Goal: Obtain resource: Download file/media

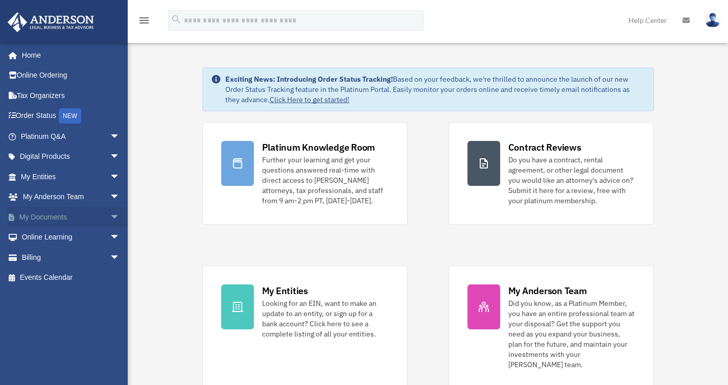
click at [44, 219] on link "My Documents arrow_drop_down" at bounding box center [71, 217] width 128 height 20
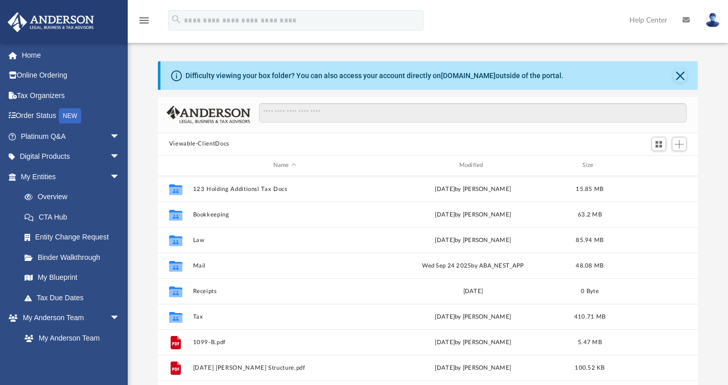
scroll to position [224, 532]
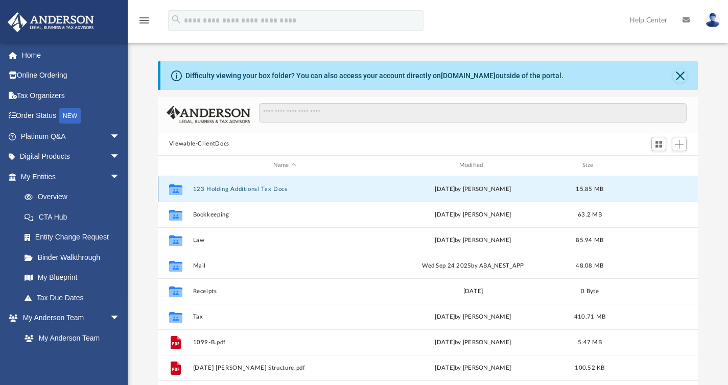
click at [237, 190] on button "123 Holding Additionsl Tax Docs" at bounding box center [285, 188] width 184 height 7
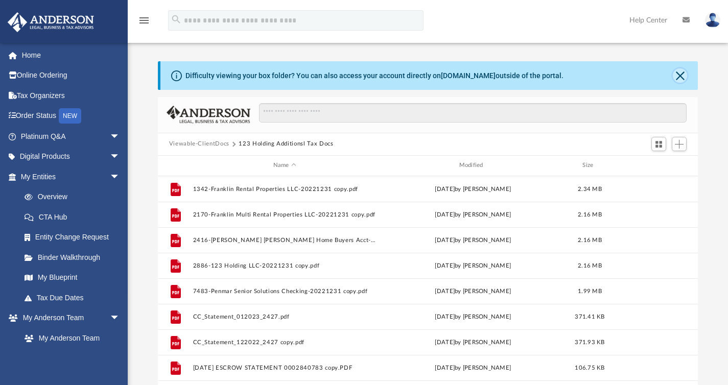
click at [680, 77] on button "Close" at bounding box center [680, 75] width 14 height 14
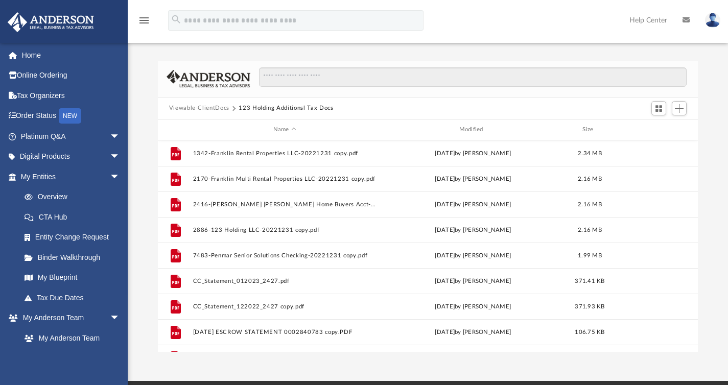
click at [206, 110] on button "Viewable-ClientDocs" at bounding box center [199, 108] width 60 height 9
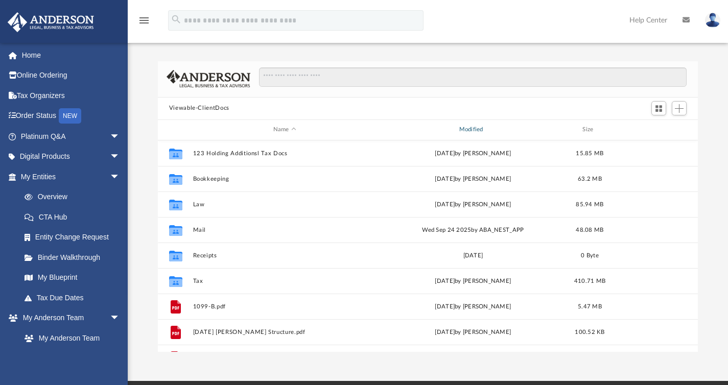
click at [468, 131] on div "Modified" at bounding box center [473, 129] width 184 height 9
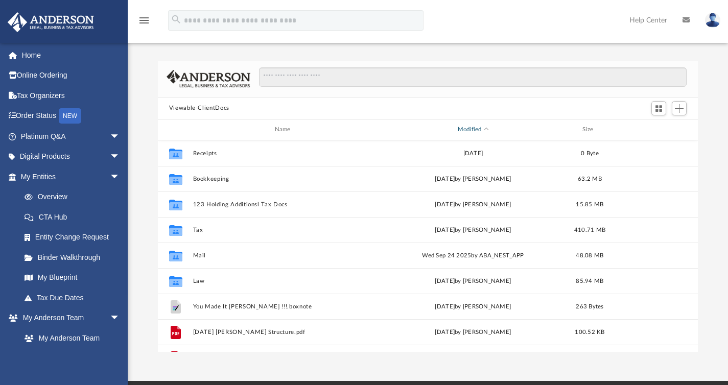
click at [468, 130] on div "Modified" at bounding box center [473, 129] width 184 height 9
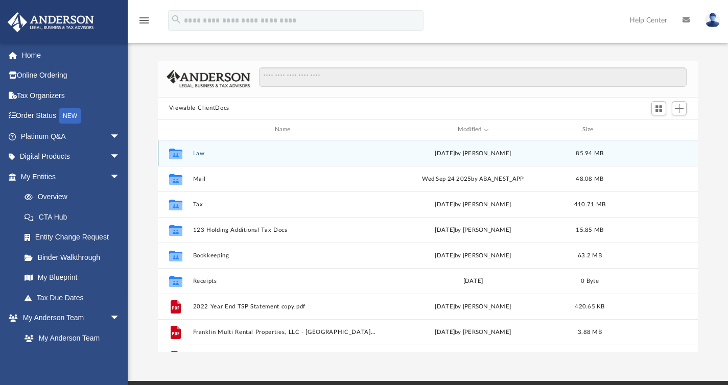
click at [194, 150] on button "Law" at bounding box center [285, 153] width 184 height 7
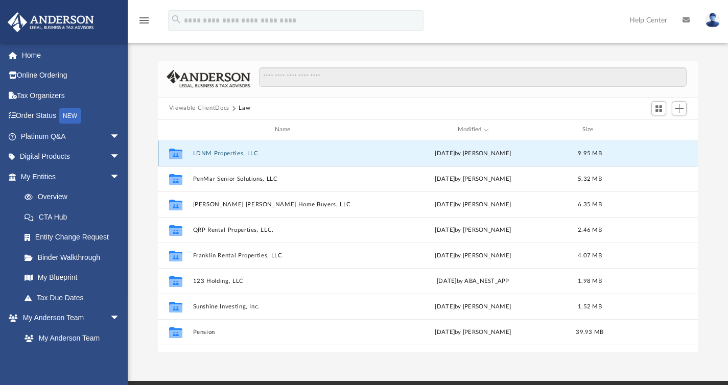
click at [224, 155] on button "LDNM Properties, LLC" at bounding box center [285, 153] width 184 height 7
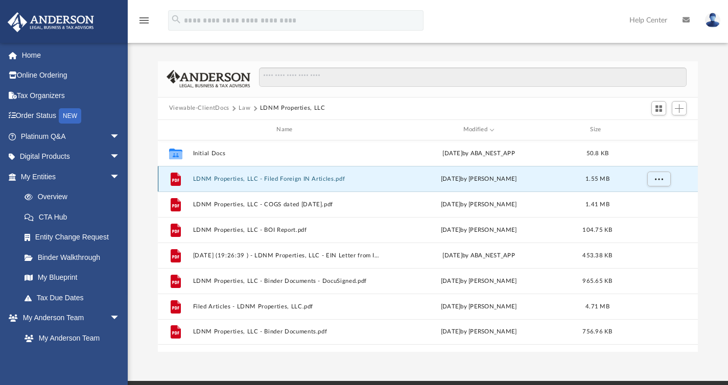
click at [245, 180] on button "LDNM Properties, LLC - Filed Foreign IN Articles.pdf" at bounding box center [287, 178] width 188 height 7
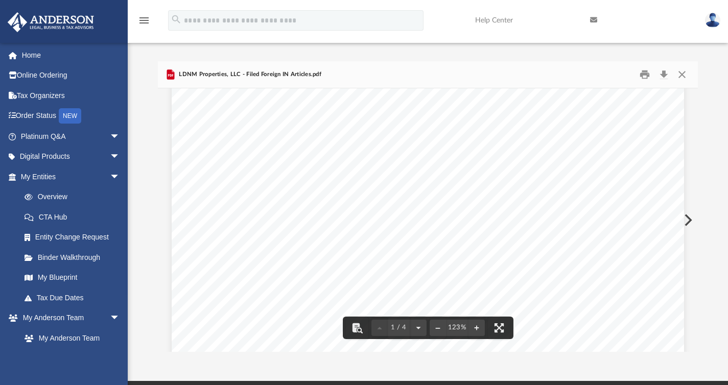
scroll to position [0, 0]
click at [661, 76] on button "Download" at bounding box center [664, 74] width 18 height 16
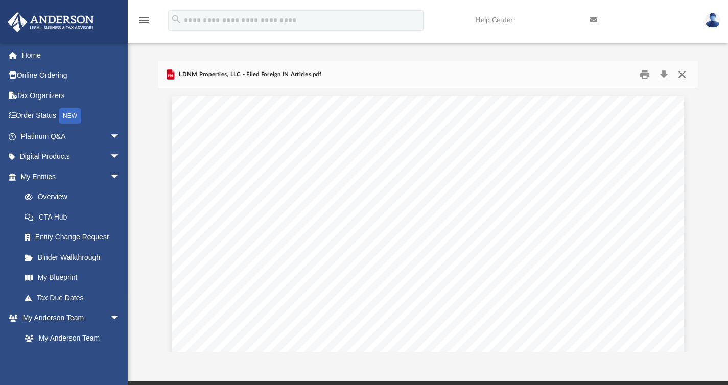
click at [683, 75] on button "Close" at bounding box center [682, 74] width 18 height 16
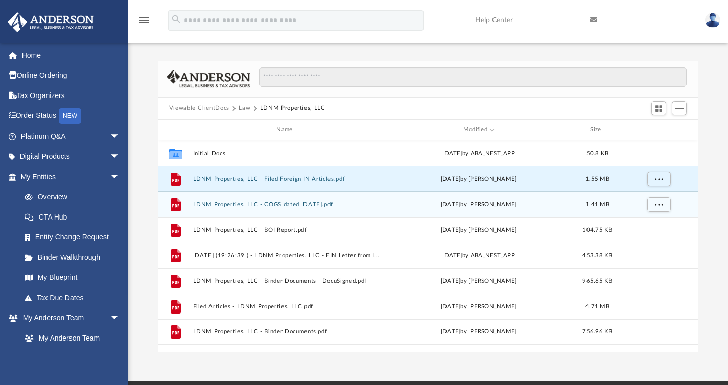
click at [302, 204] on button "LDNM Properties, LLC - COGS dated 09.25.2025.pdf" at bounding box center [287, 204] width 188 height 7
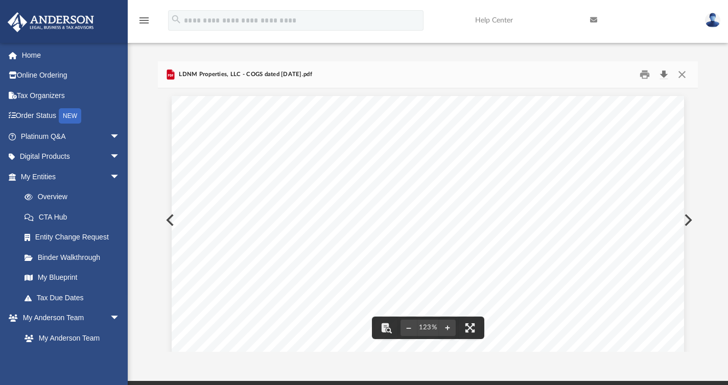
click at [664, 76] on button "Download" at bounding box center [664, 74] width 18 height 16
click at [680, 74] on button "Close" at bounding box center [682, 74] width 18 height 16
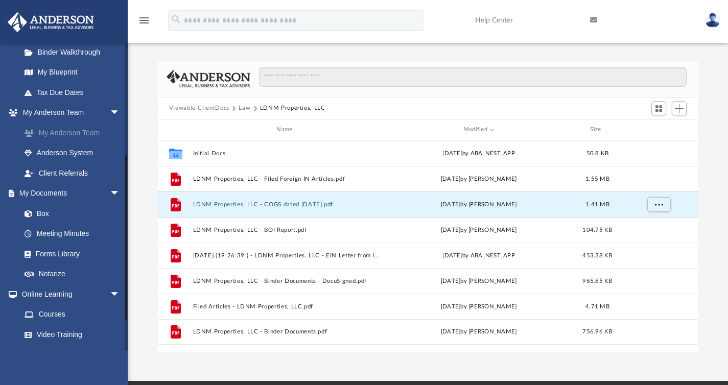
scroll to position [260, 0]
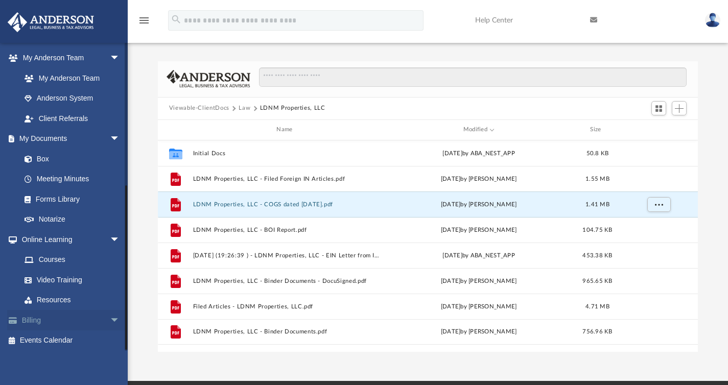
click at [51, 319] on link "Billing arrow_drop_down" at bounding box center [71, 320] width 128 height 20
click at [110, 320] on span "arrow_drop_down" at bounding box center [120, 320] width 20 height 21
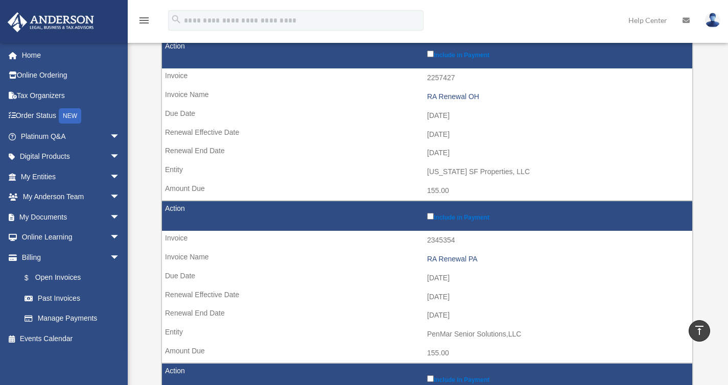
scroll to position [621, 0]
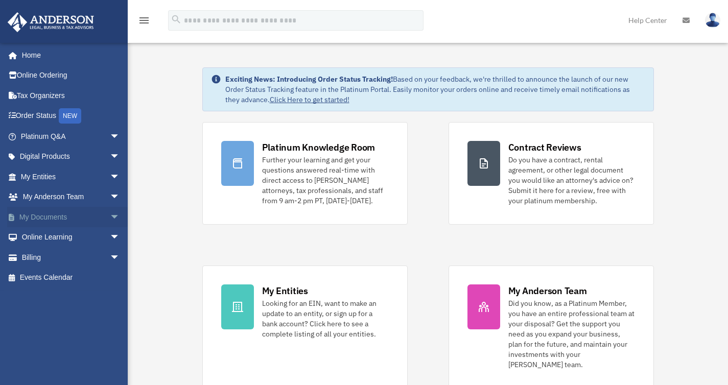
click at [75, 217] on link "My Documents arrow_drop_down" at bounding box center [71, 217] width 128 height 20
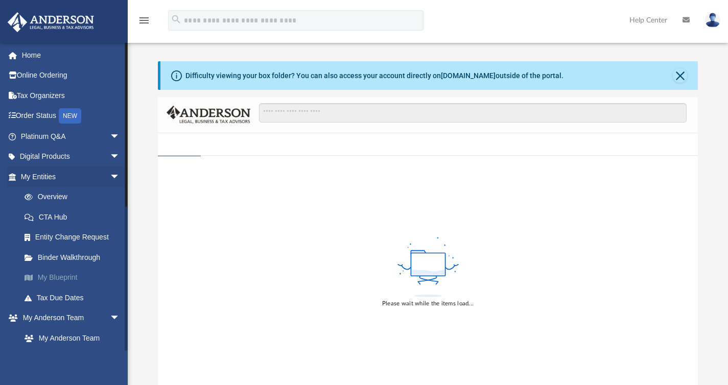
click at [73, 277] on link "My Blueprint" at bounding box center [74, 278] width 121 height 20
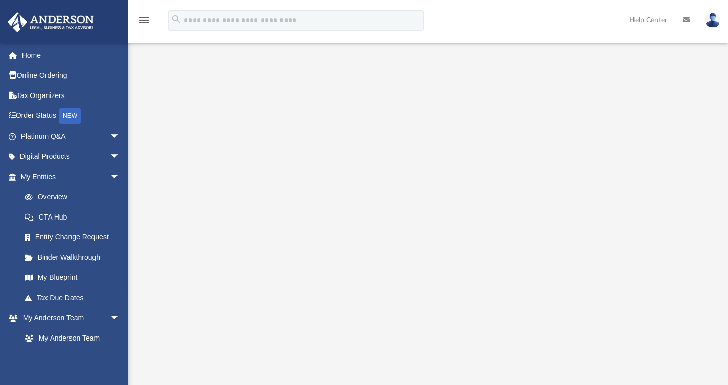
scroll to position [60, 0]
click at [110, 155] on span "arrow_drop_down" at bounding box center [120, 157] width 20 height 21
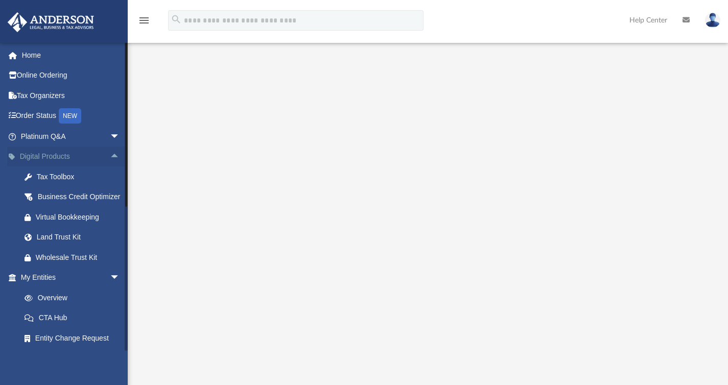
click at [110, 155] on span "arrow_drop_up" at bounding box center [120, 157] width 20 height 21
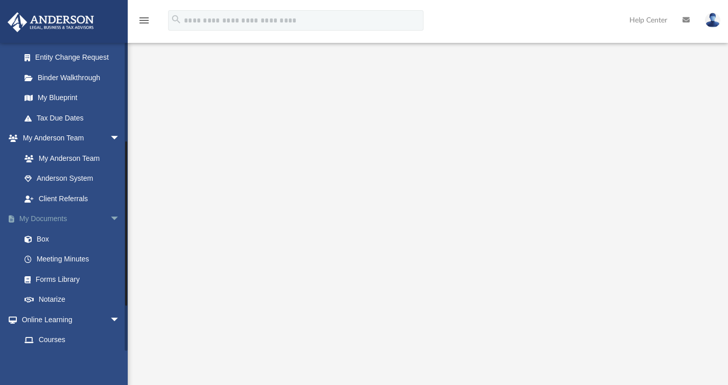
scroll to position [180, 0]
click at [43, 238] on link "Box" at bounding box center [74, 238] width 121 height 20
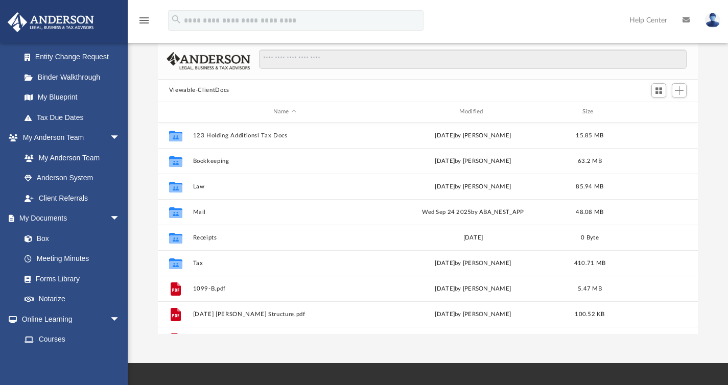
scroll to position [44, 0]
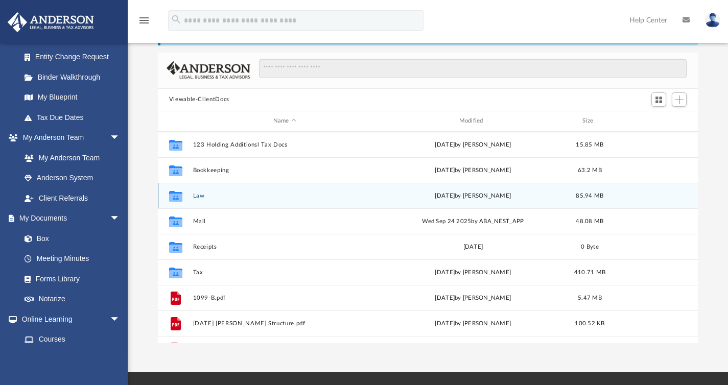
click at [198, 195] on button "Law" at bounding box center [285, 195] width 184 height 7
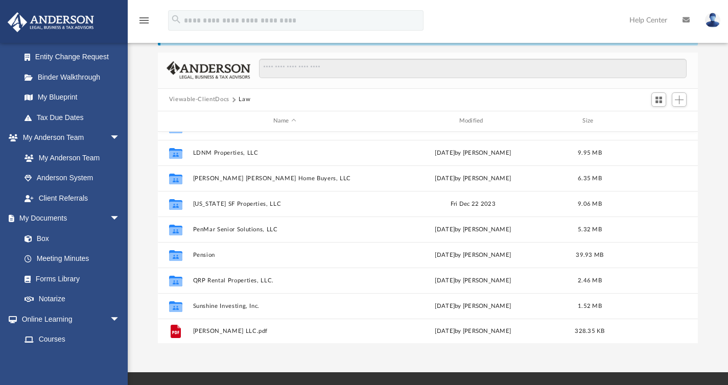
scroll to position [69, 0]
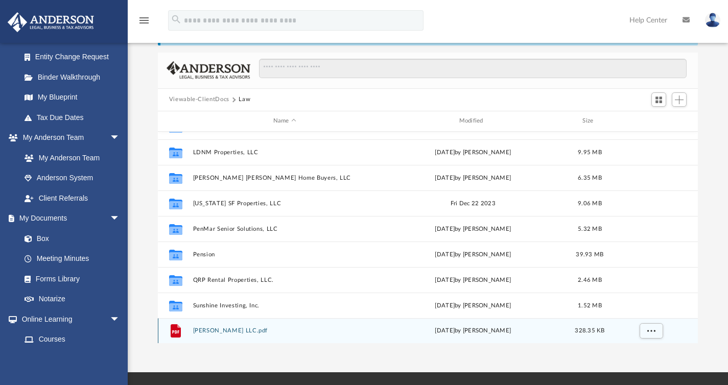
click at [217, 328] on button "McCann, William LLC.pdf" at bounding box center [285, 331] width 184 height 7
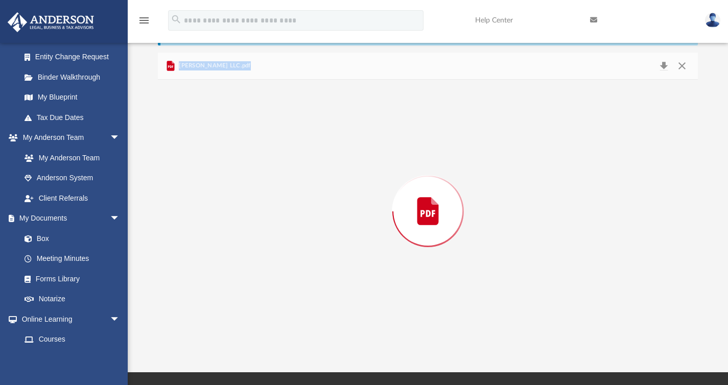
click at [217, 327] on div "Preview" at bounding box center [428, 212] width 541 height 264
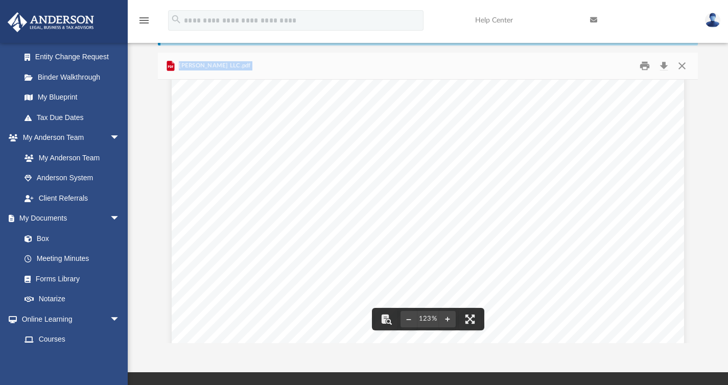
scroll to position [155, 0]
click at [681, 68] on button "Close" at bounding box center [682, 66] width 18 height 16
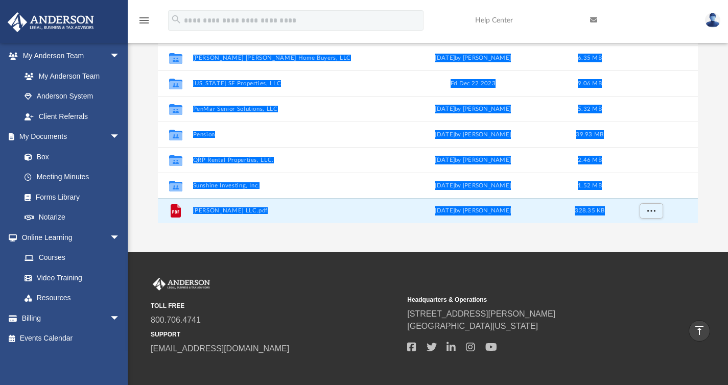
scroll to position [179, 0]
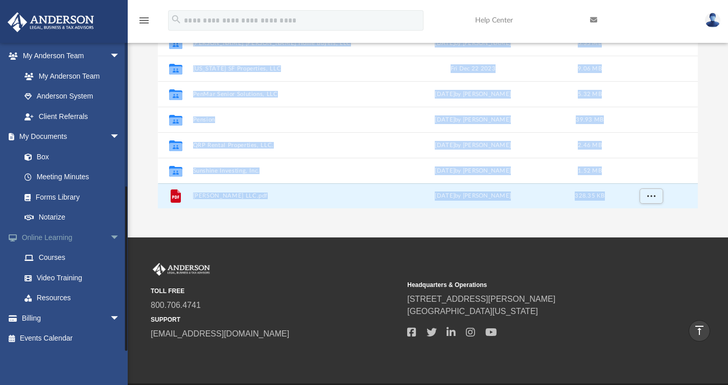
click at [110, 239] on span "arrow_drop_down" at bounding box center [120, 237] width 20 height 21
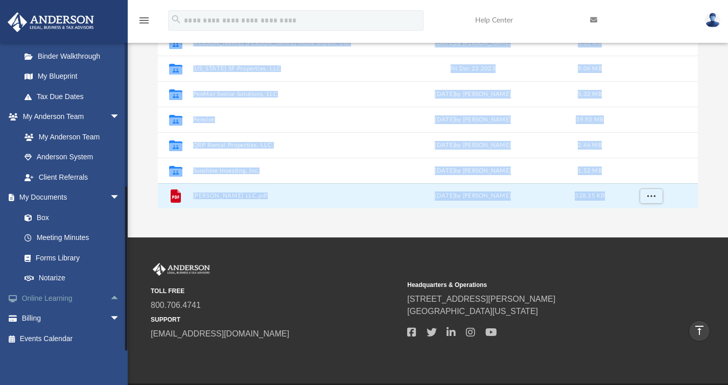
click at [110, 300] on span "arrow_drop_up" at bounding box center [120, 298] width 20 height 21
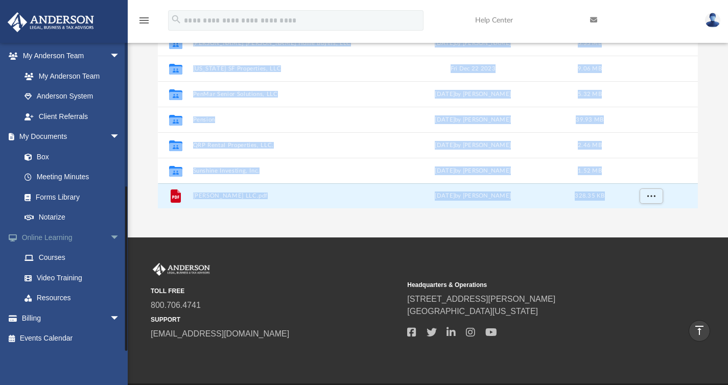
click at [110, 237] on span "arrow_drop_down" at bounding box center [120, 237] width 20 height 21
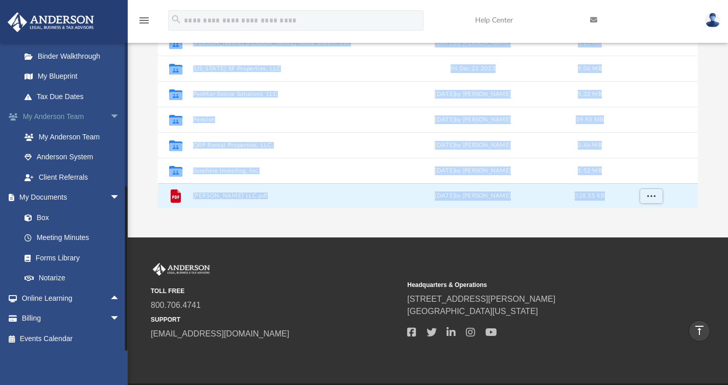
click at [110, 117] on span "arrow_drop_down" at bounding box center [120, 117] width 20 height 21
click at [63, 137] on link "My Blueprint" at bounding box center [74, 137] width 121 height 20
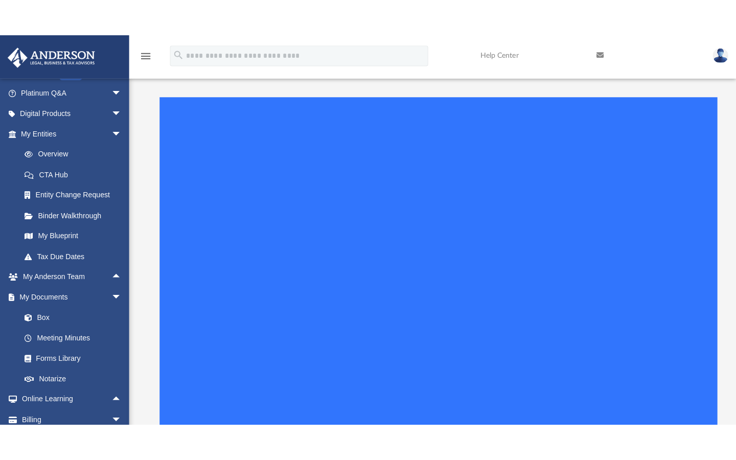
scroll to position [66, 0]
